Goal: Book appointment/travel/reservation

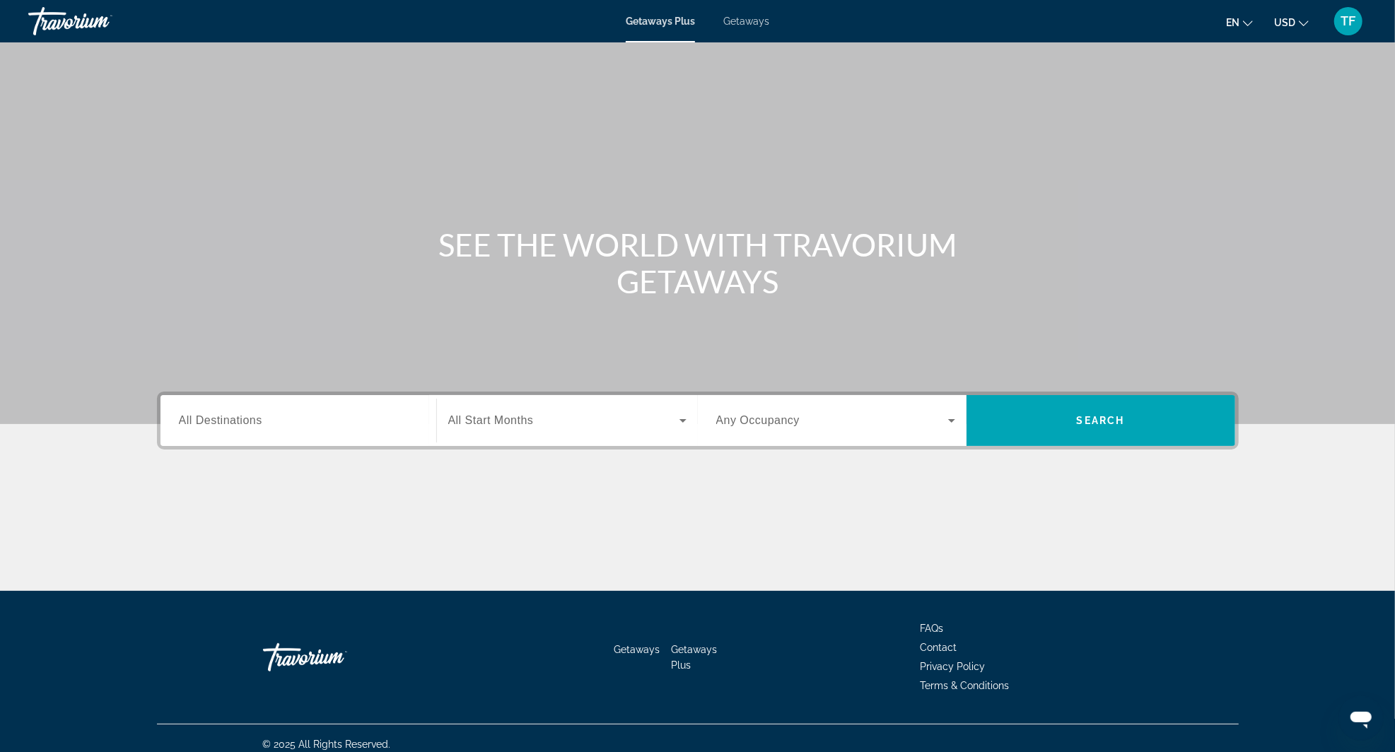
click at [269, 420] on input "Destination All Destinations" at bounding box center [298, 421] width 239 height 17
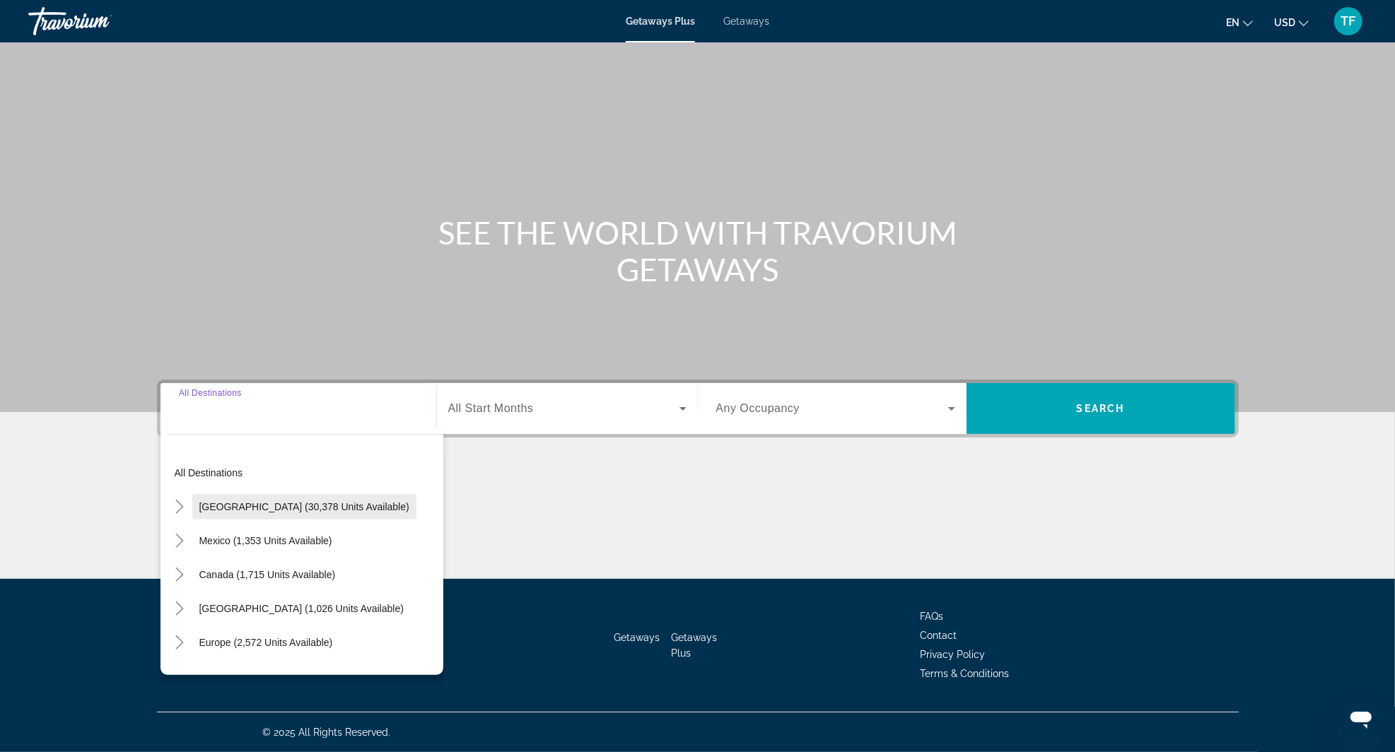
click at [201, 501] on span "United States (30,378 units available)" at bounding box center [304, 506] width 210 height 11
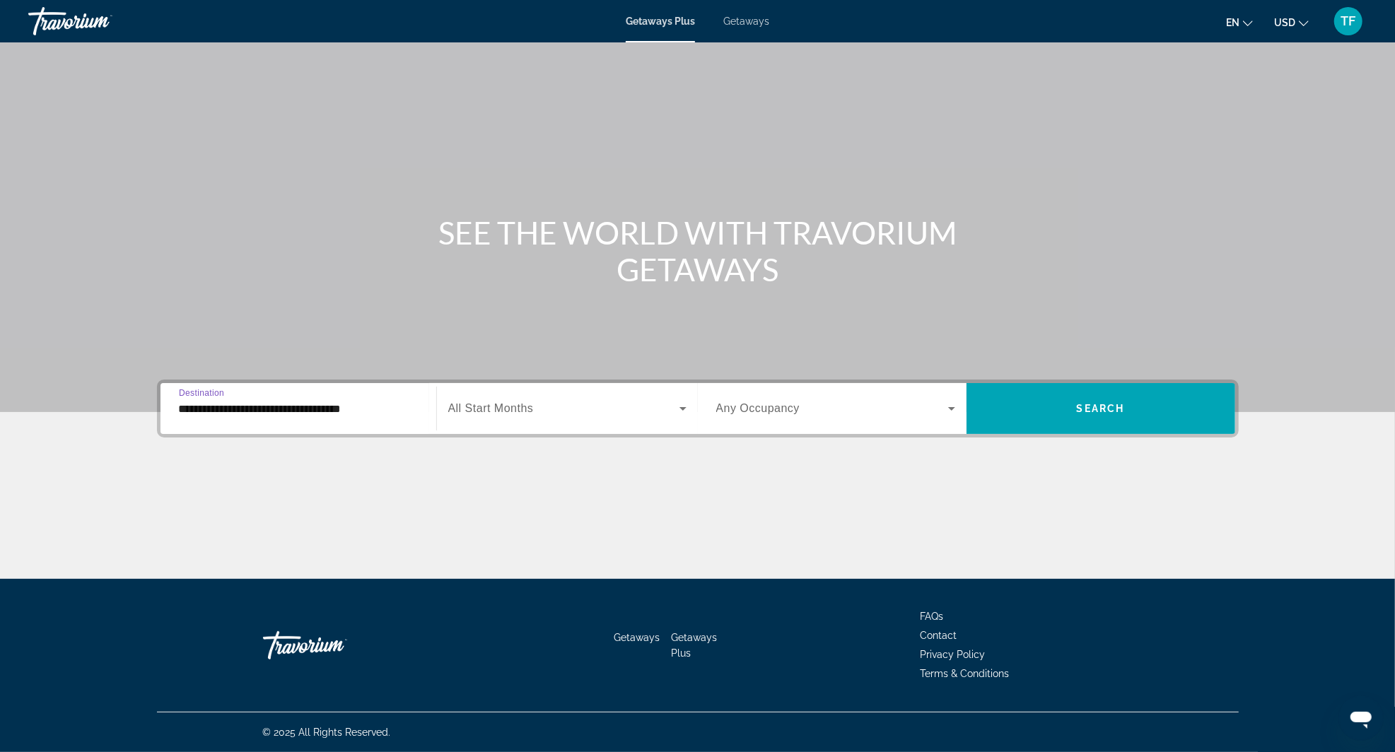
click at [308, 401] on input "**********" at bounding box center [298, 409] width 239 height 17
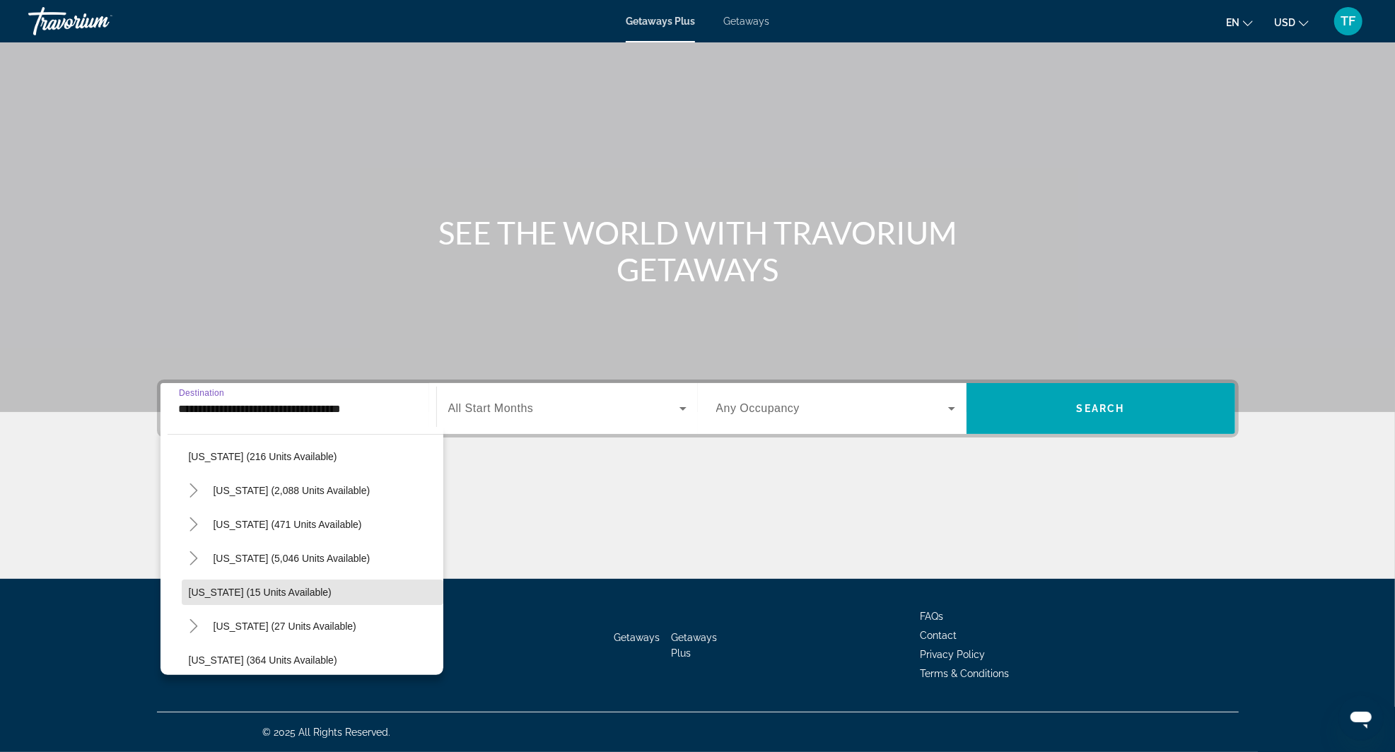
scroll to position [117, 0]
click at [195, 547] on mat-icon "Toggle Florida (5,046 units available)" at bounding box center [194, 559] width 25 height 25
click at [371, 576] on span "Search widget" at bounding box center [319, 593] width 247 height 34
type input "**********"
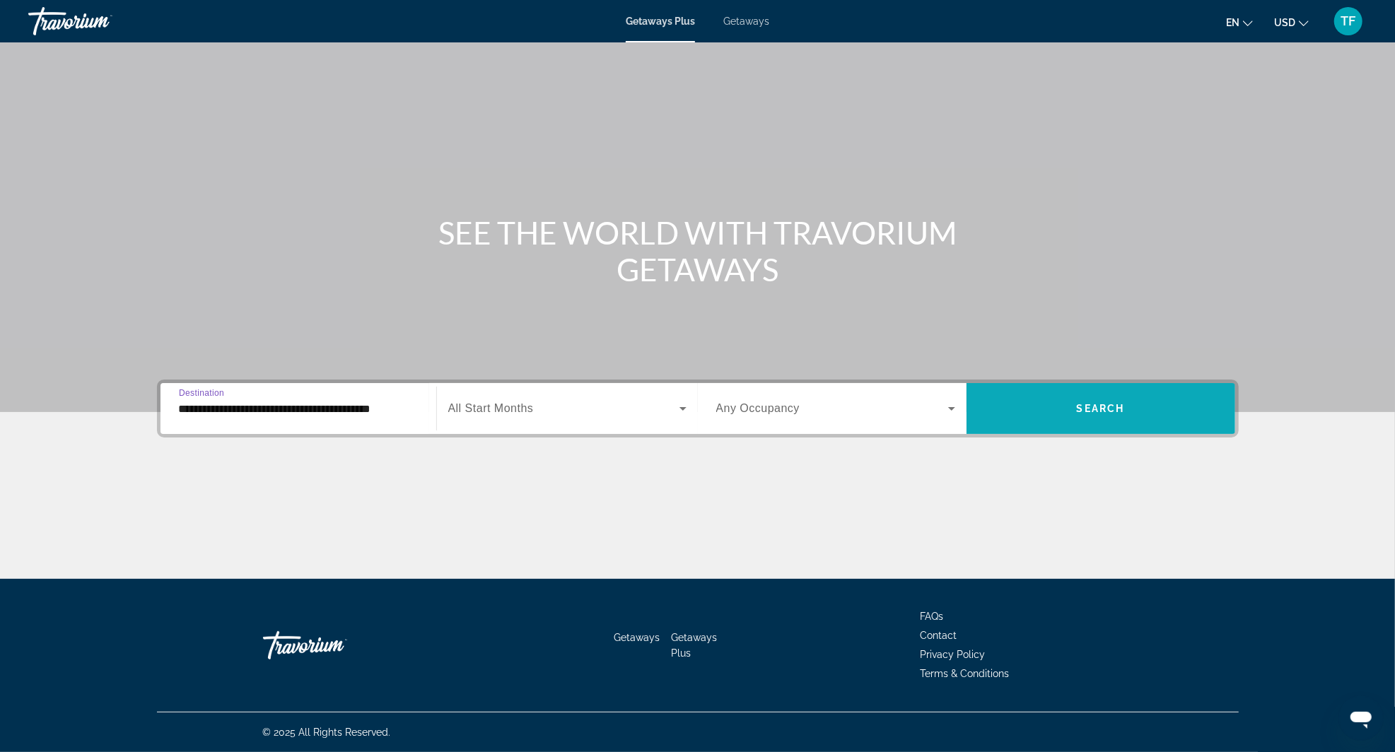
click at [1095, 392] on span "Search widget" at bounding box center [1101, 409] width 269 height 34
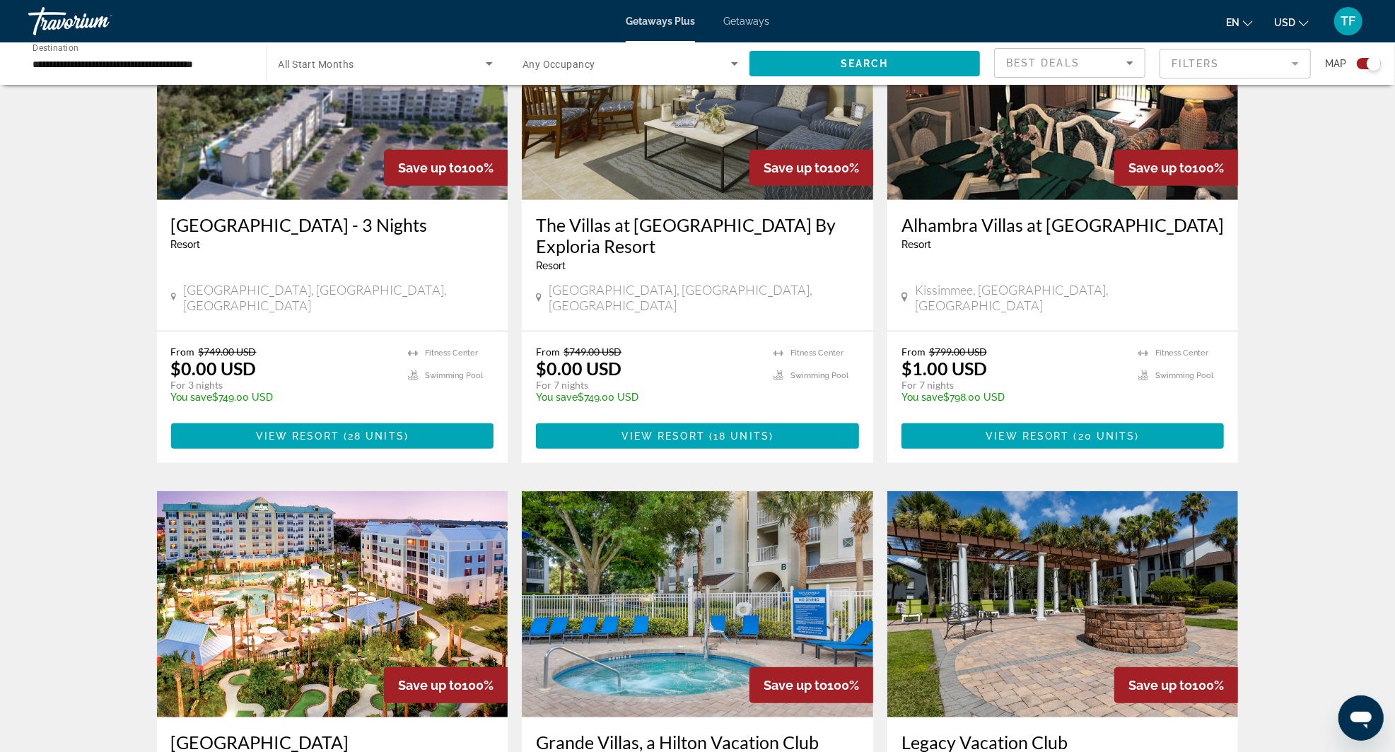
scroll to position [602, 0]
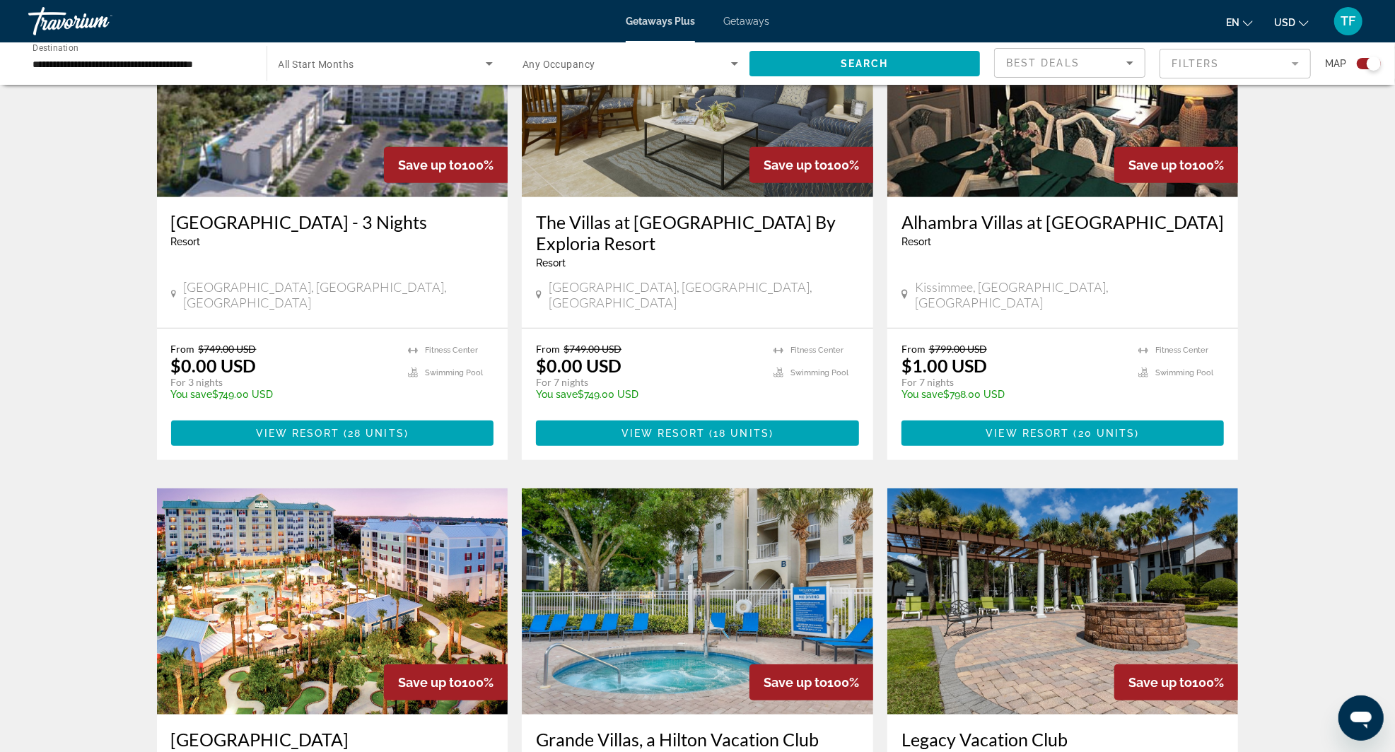
click at [1349, 25] on span "TF" at bounding box center [1348, 21] width 15 height 14
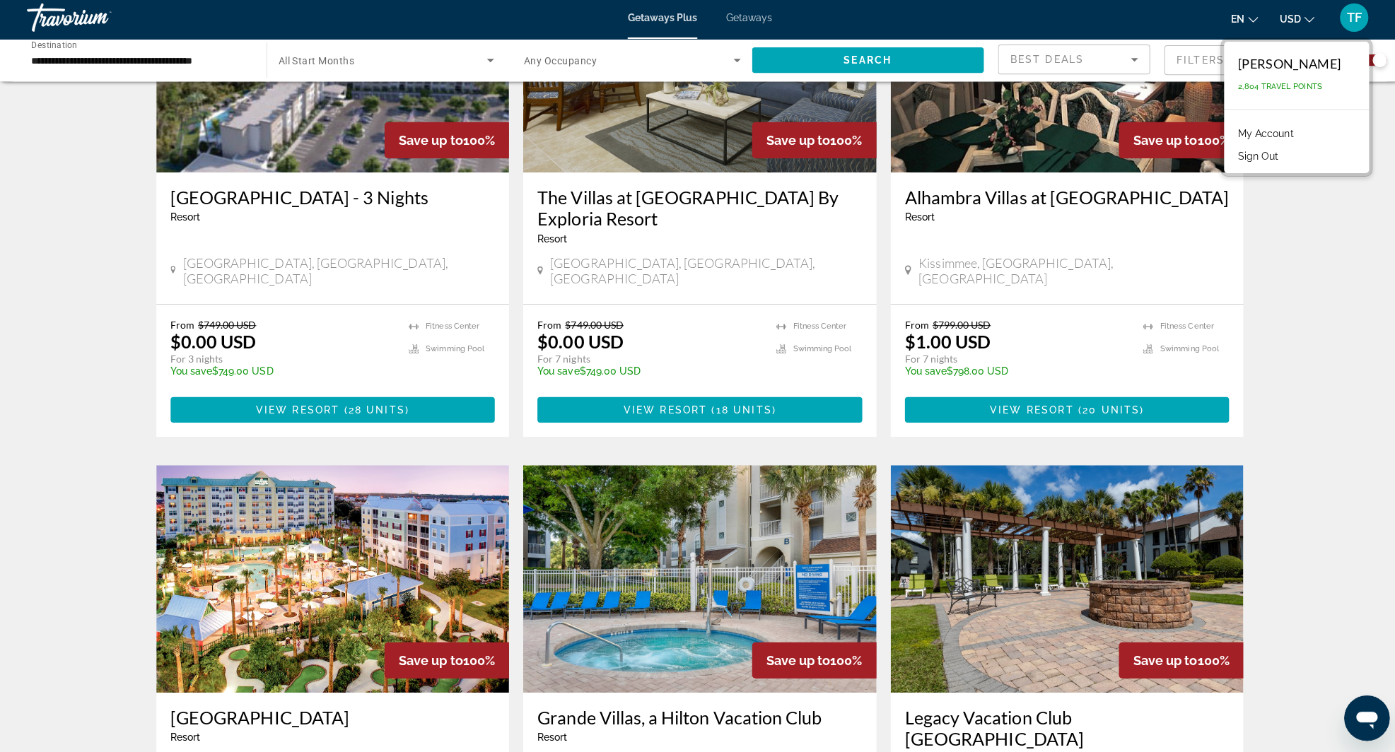
scroll to position [629, 0]
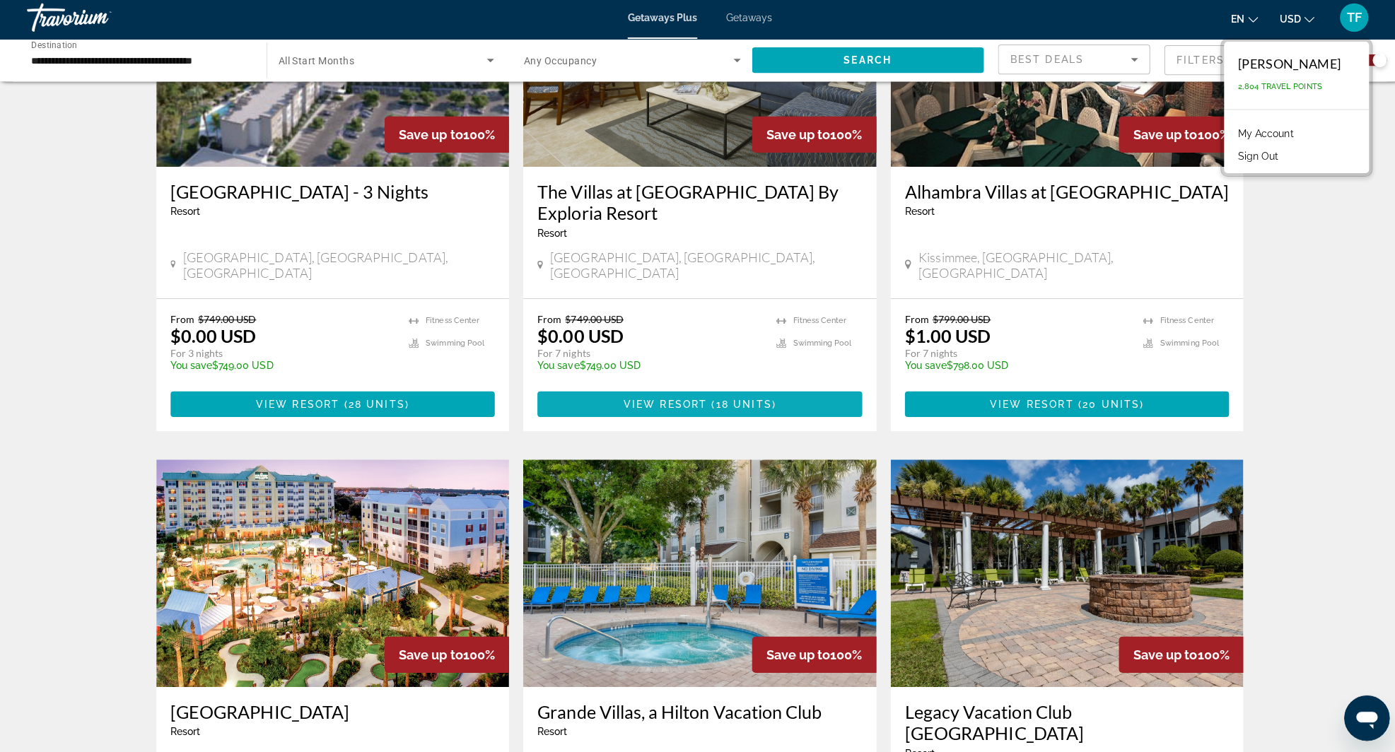
click at [722, 399] on span "Main content" at bounding box center [697, 406] width 323 height 34
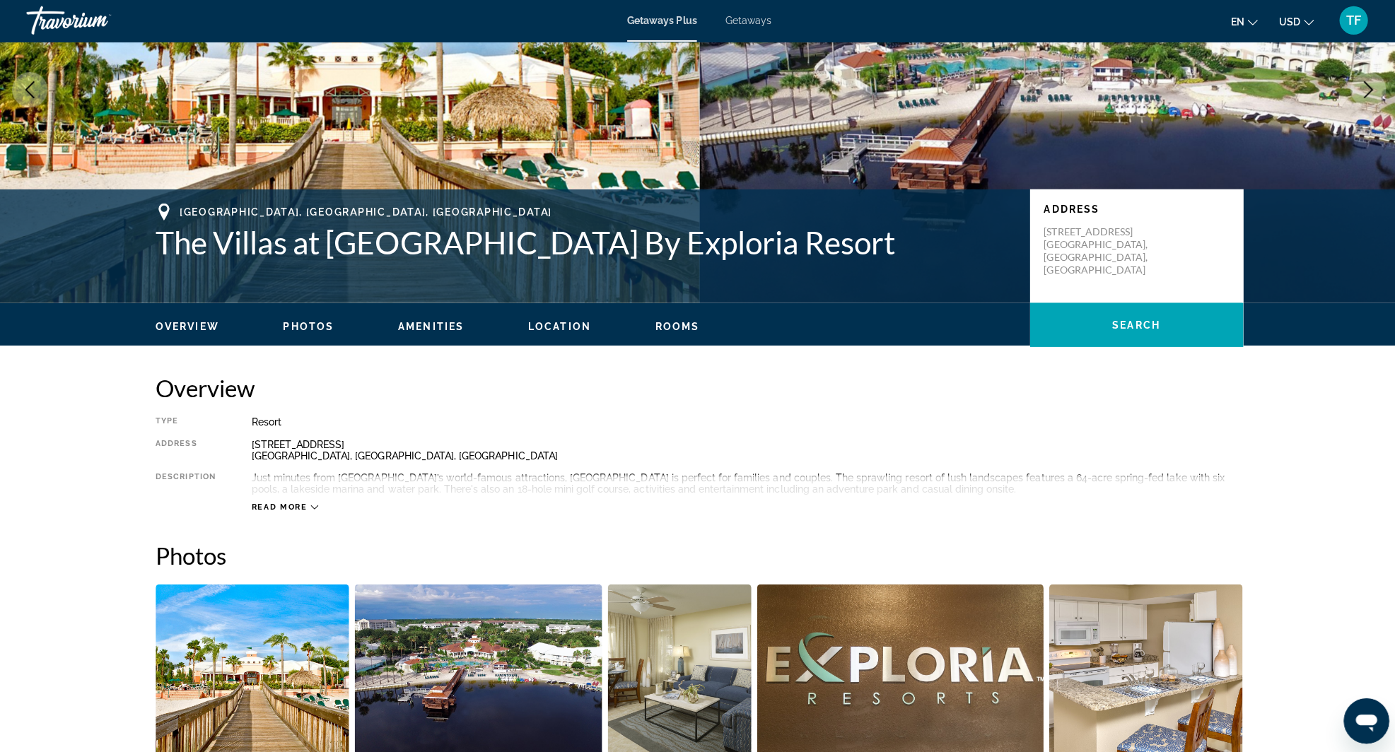
click at [670, 331] on span "Rooms" at bounding box center [676, 325] width 45 height 11
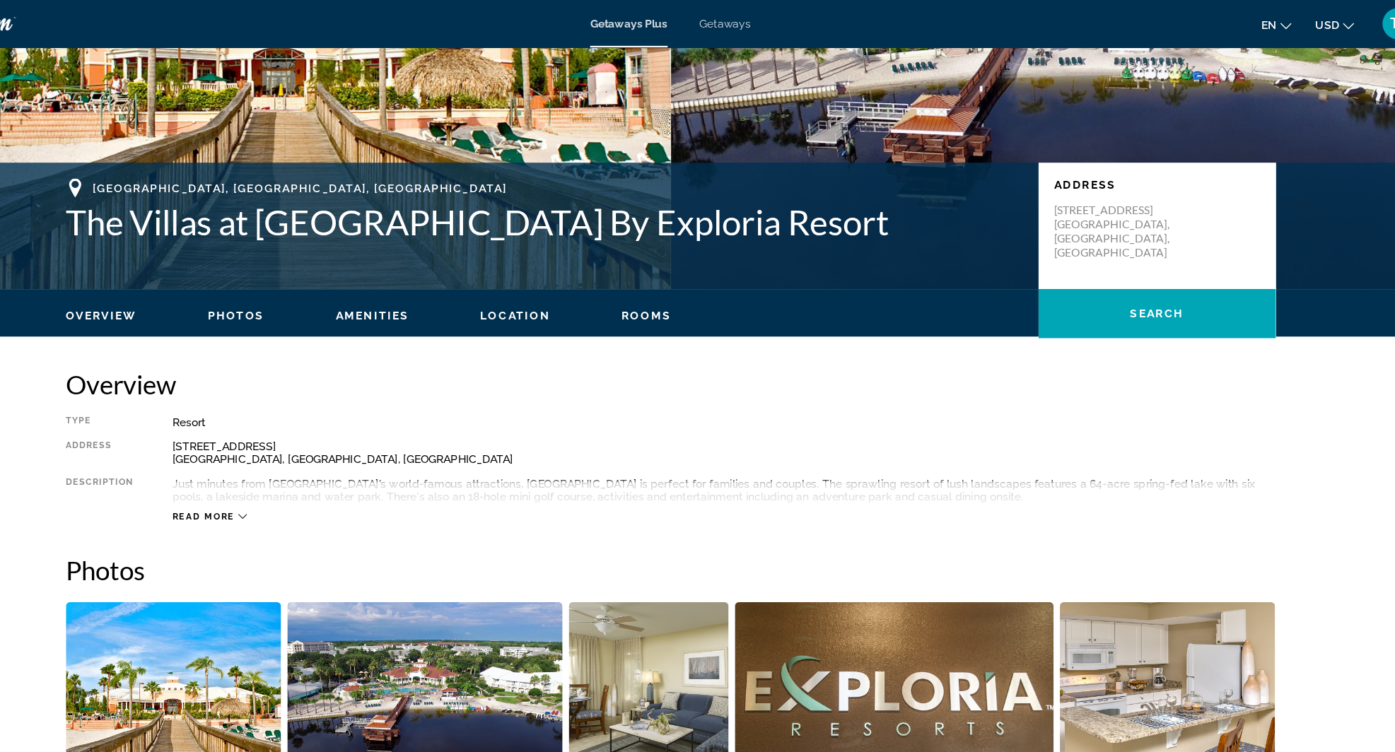
scroll to position [203, 0]
